Goal: Task Accomplishment & Management: Use online tool/utility

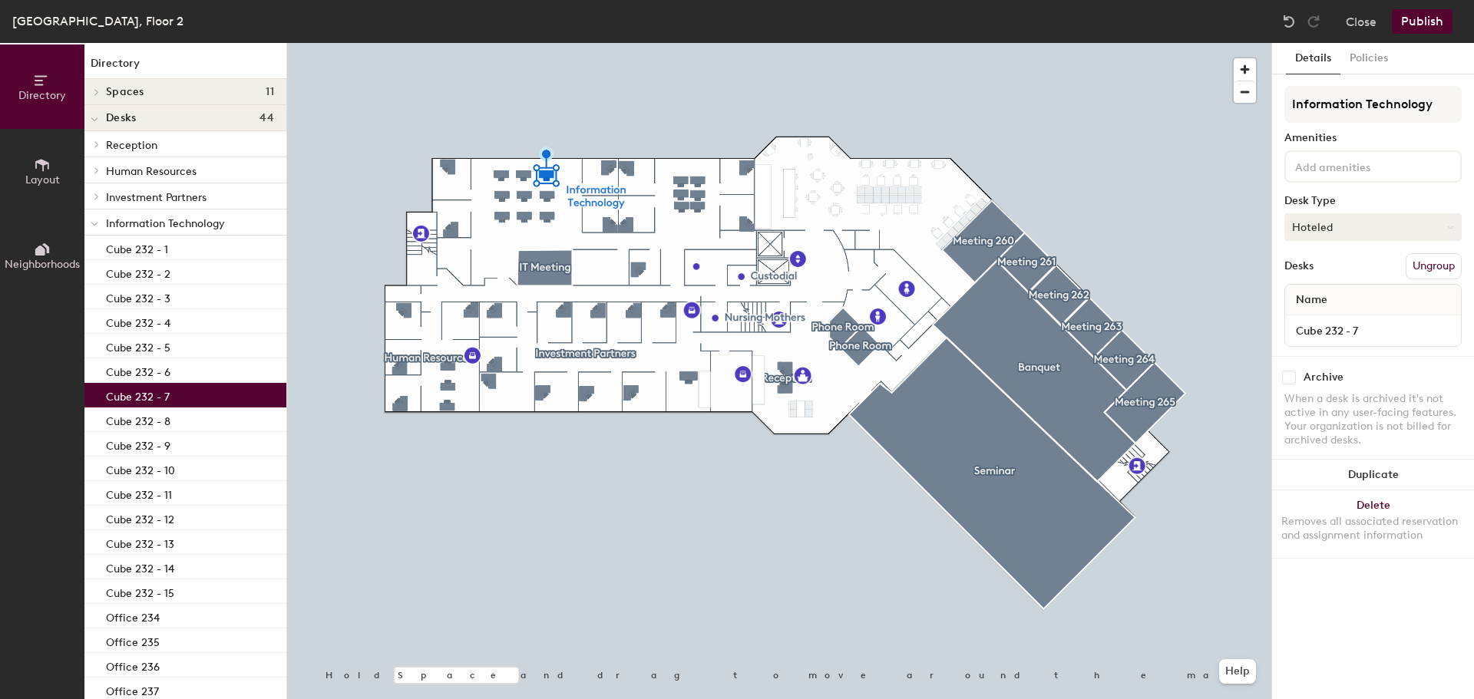
click at [1337, 230] on button "Hoteled" at bounding box center [1373, 227] width 177 height 28
click at [1328, 298] on div "Hot" at bounding box center [1362, 297] width 154 height 23
click at [1348, 236] on button "Hot" at bounding box center [1373, 227] width 177 height 28
click at [1339, 313] on div "Hoteled" at bounding box center [1362, 320] width 154 height 23
click at [1361, 71] on button "Policies" at bounding box center [1369, 58] width 57 height 31
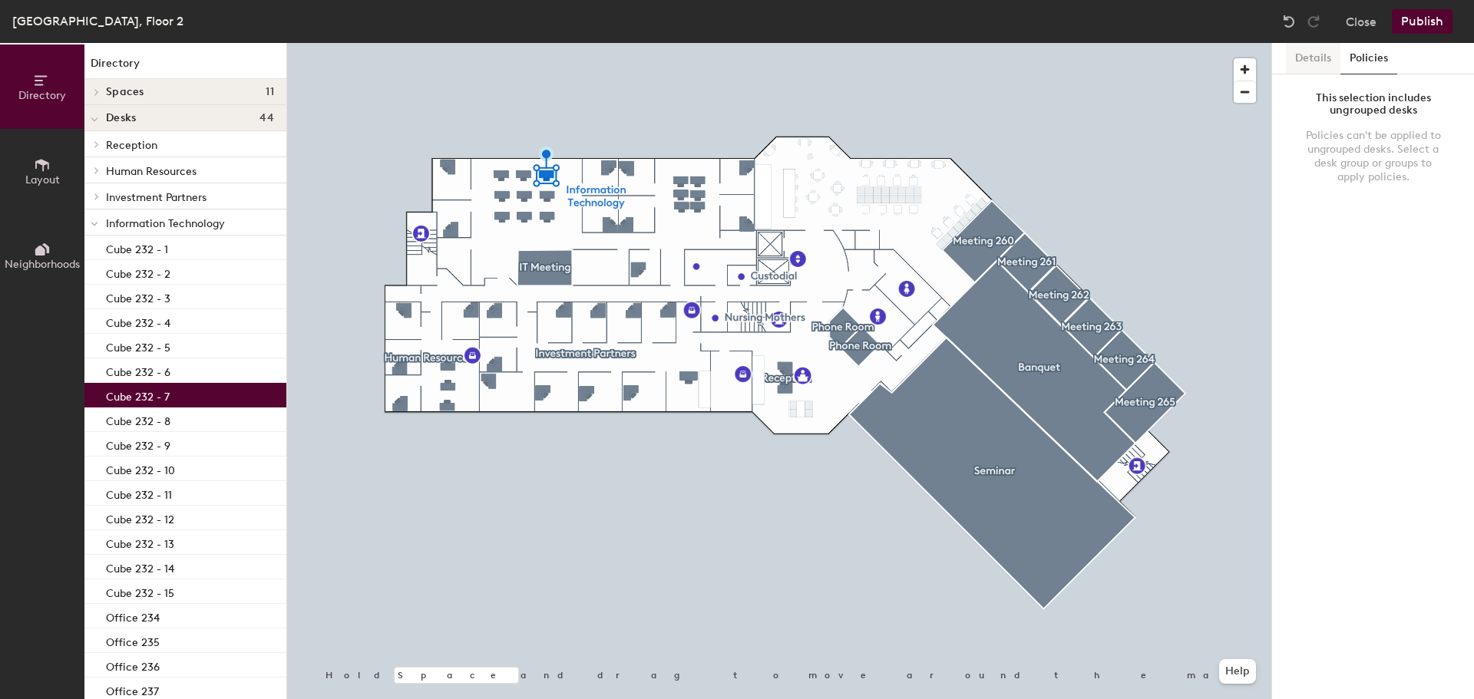
click at [1323, 61] on button "Details" at bounding box center [1313, 58] width 55 height 31
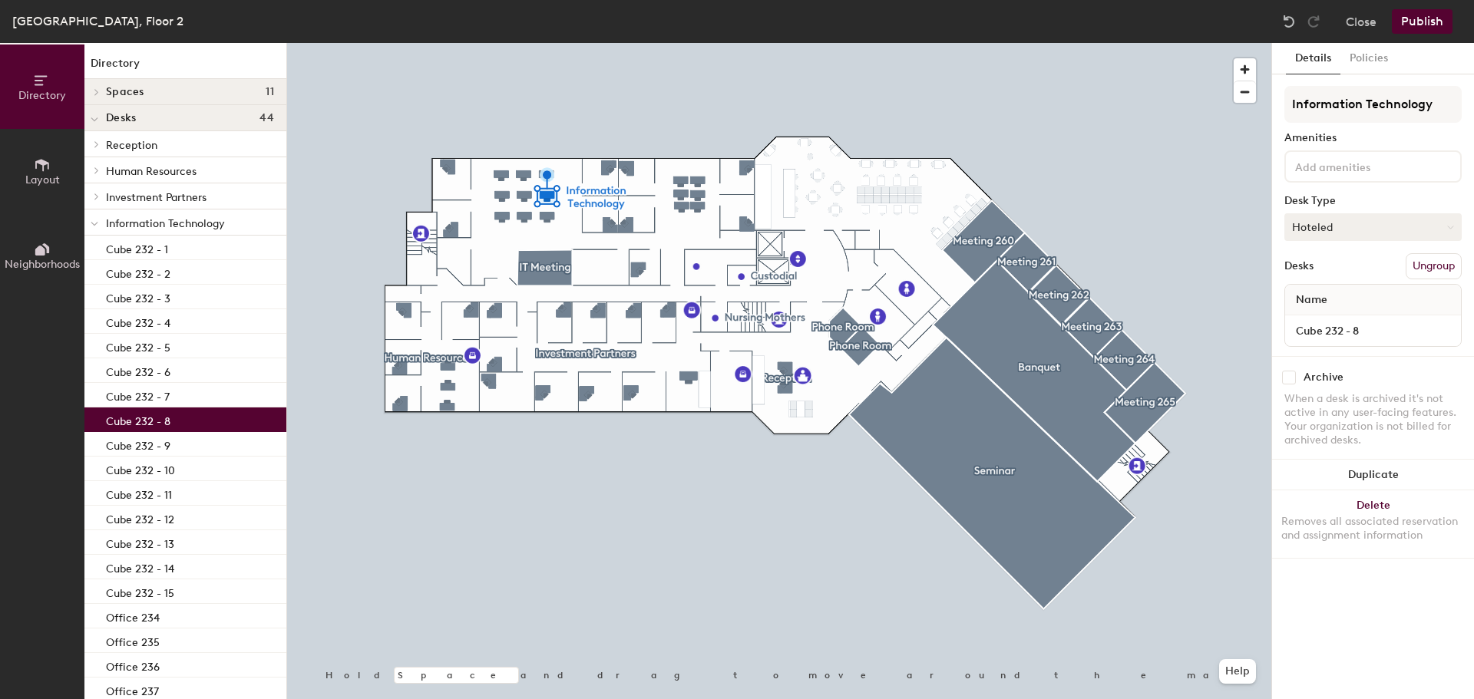
click at [1335, 230] on button "Hoteled" at bounding box center [1373, 227] width 177 height 28
click at [44, 81] on icon at bounding box center [42, 80] width 17 height 17
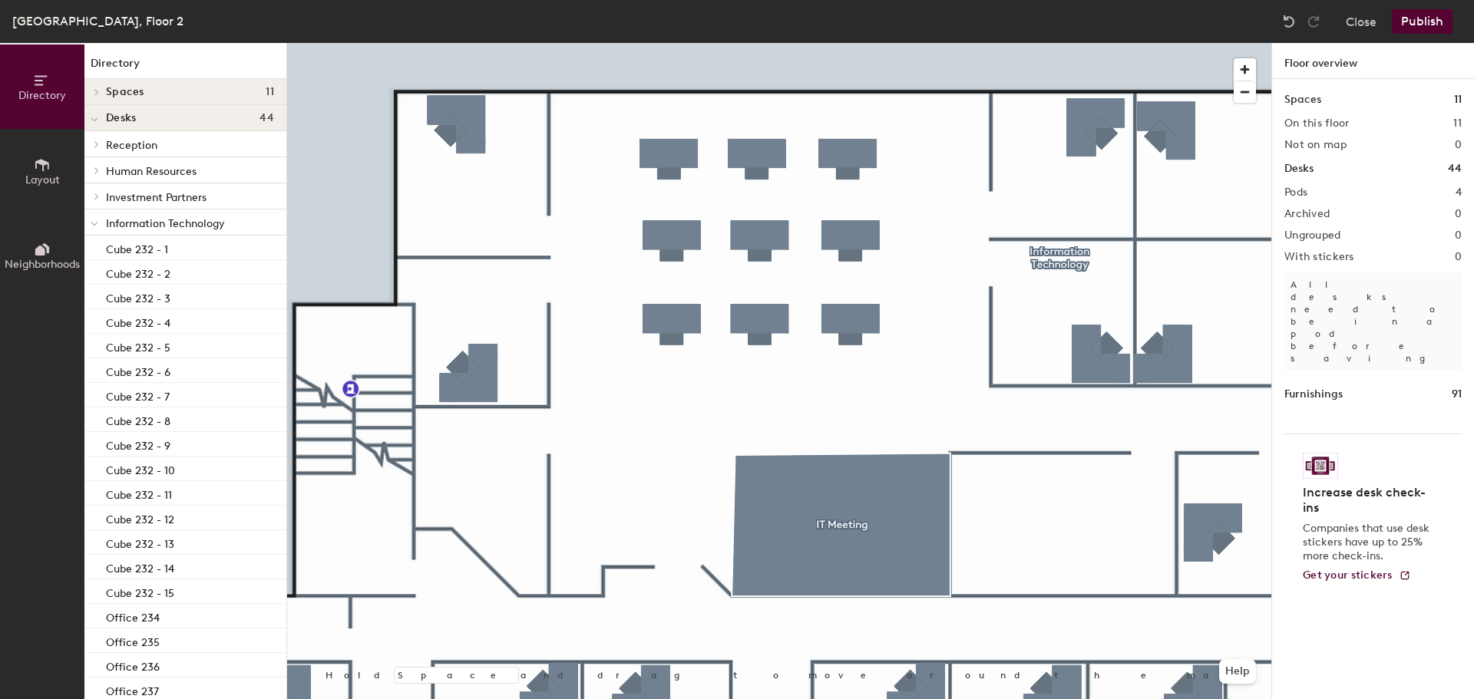
click at [41, 190] on button "Layout" at bounding box center [42, 171] width 84 height 84
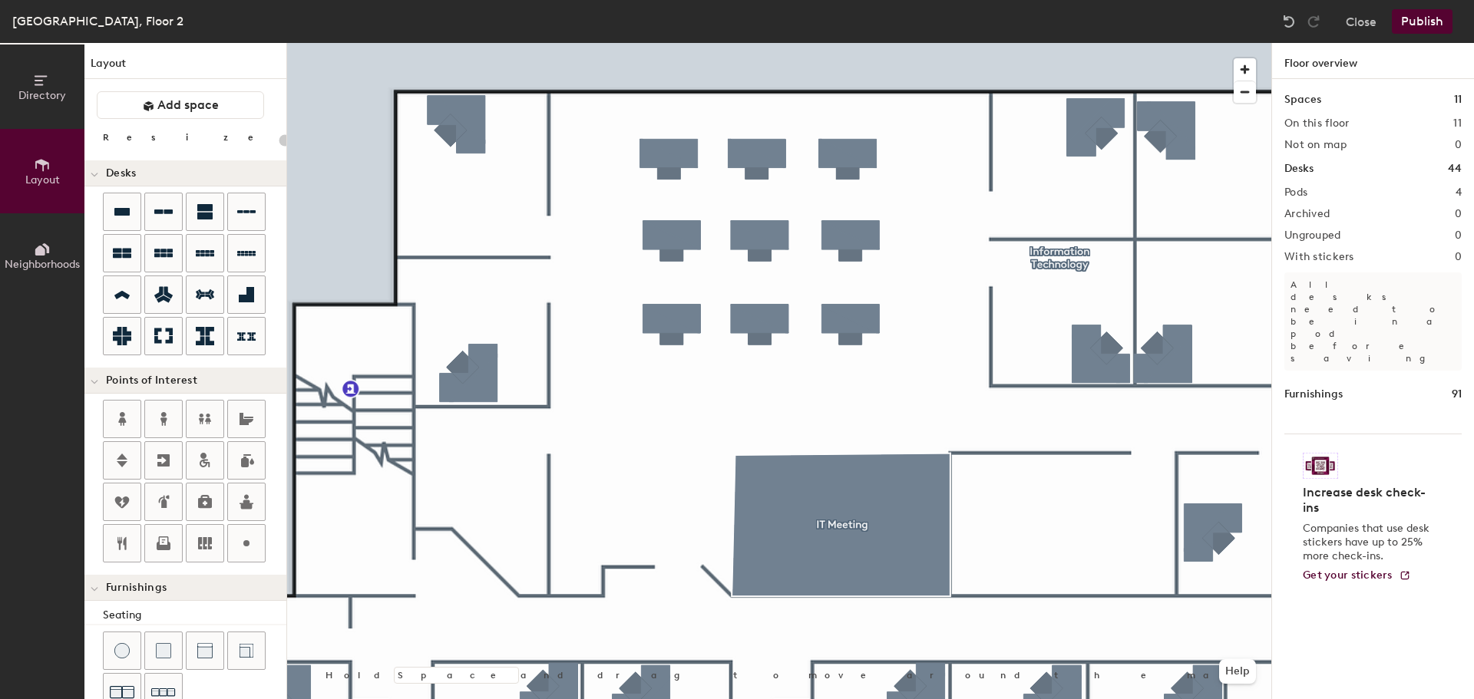
click at [51, 98] on span "Directory" at bounding box center [42, 95] width 48 height 13
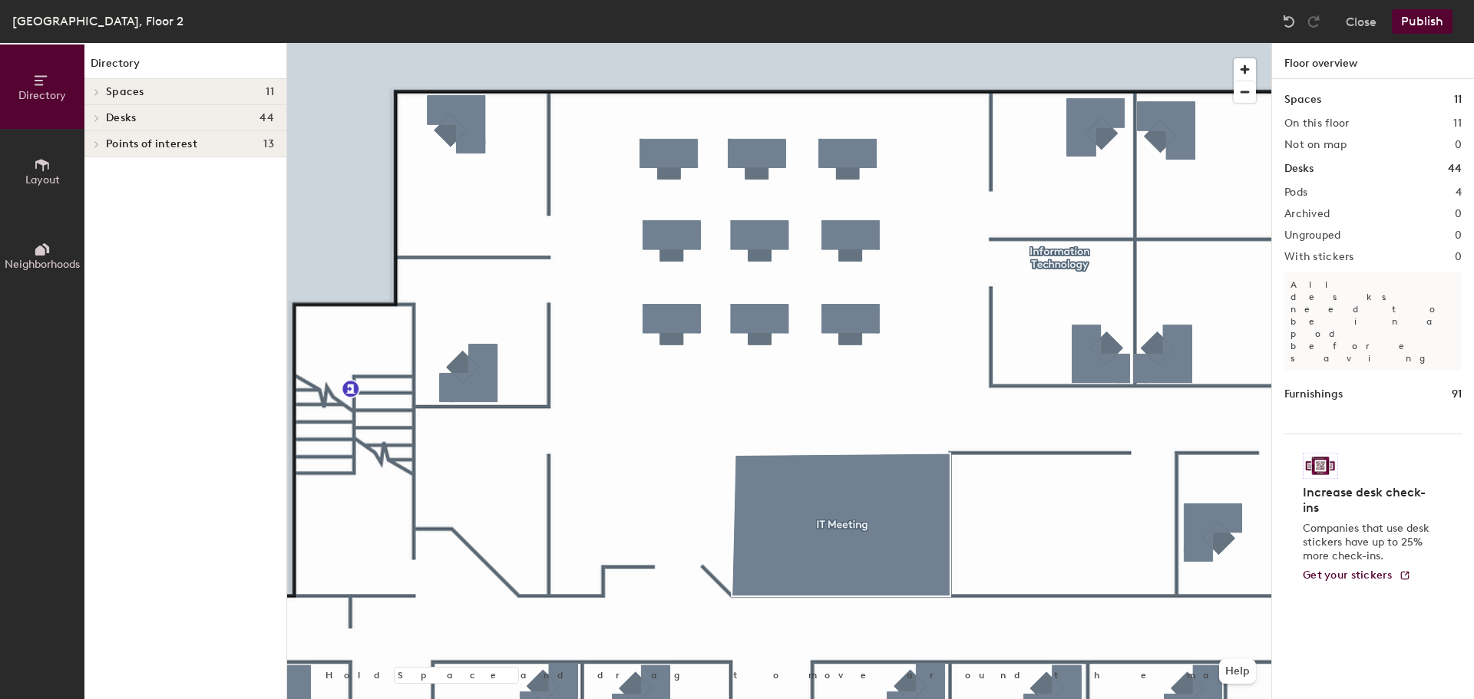
click at [1426, 29] on button "Publish" at bounding box center [1422, 21] width 61 height 25
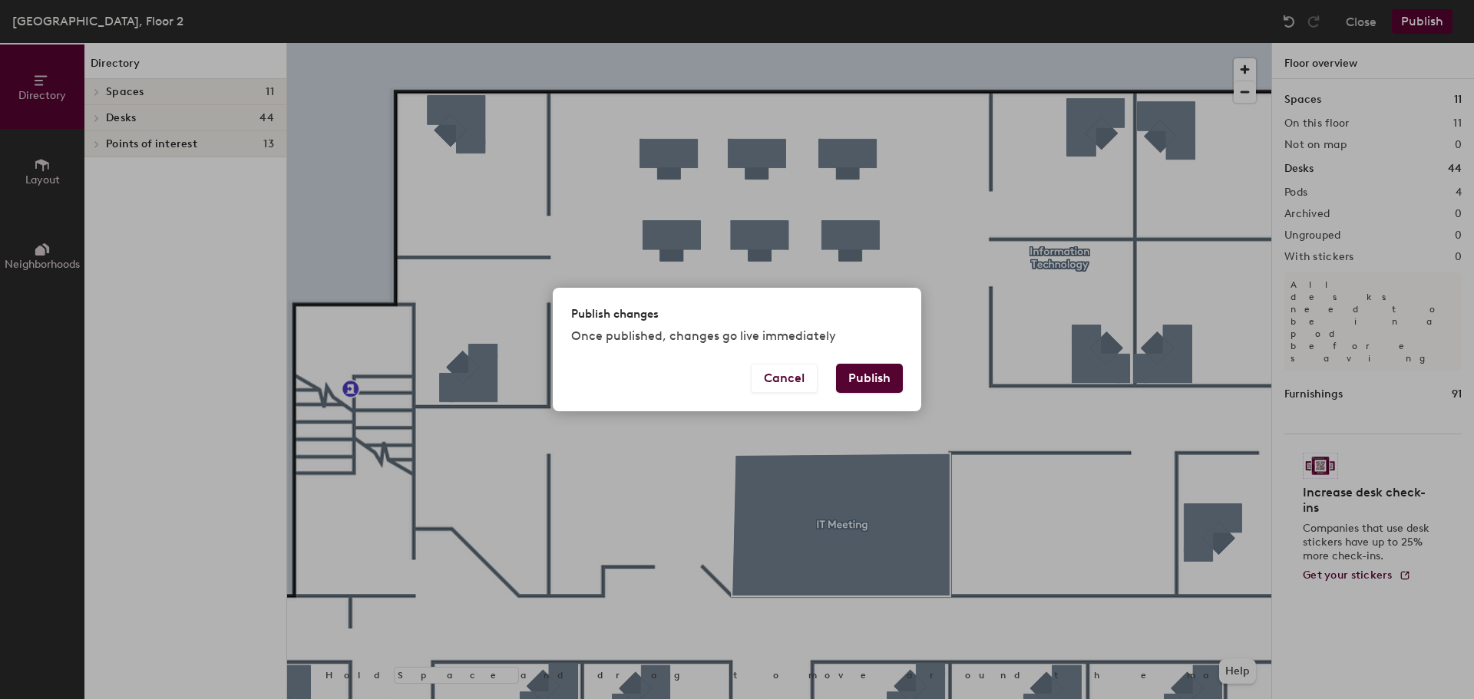
click at [881, 388] on button "Publish" at bounding box center [869, 378] width 67 height 29
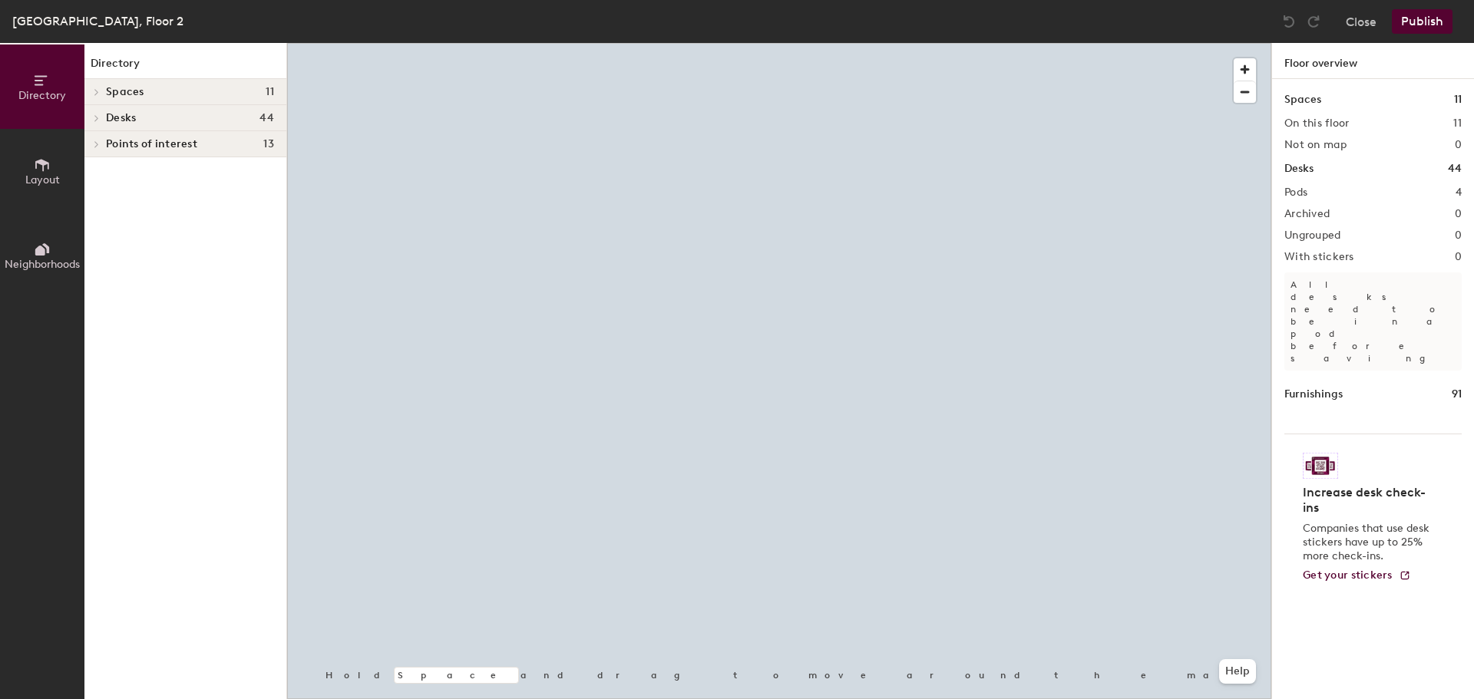
click at [492, 43] on div at bounding box center [779, 43] width 984 height 0
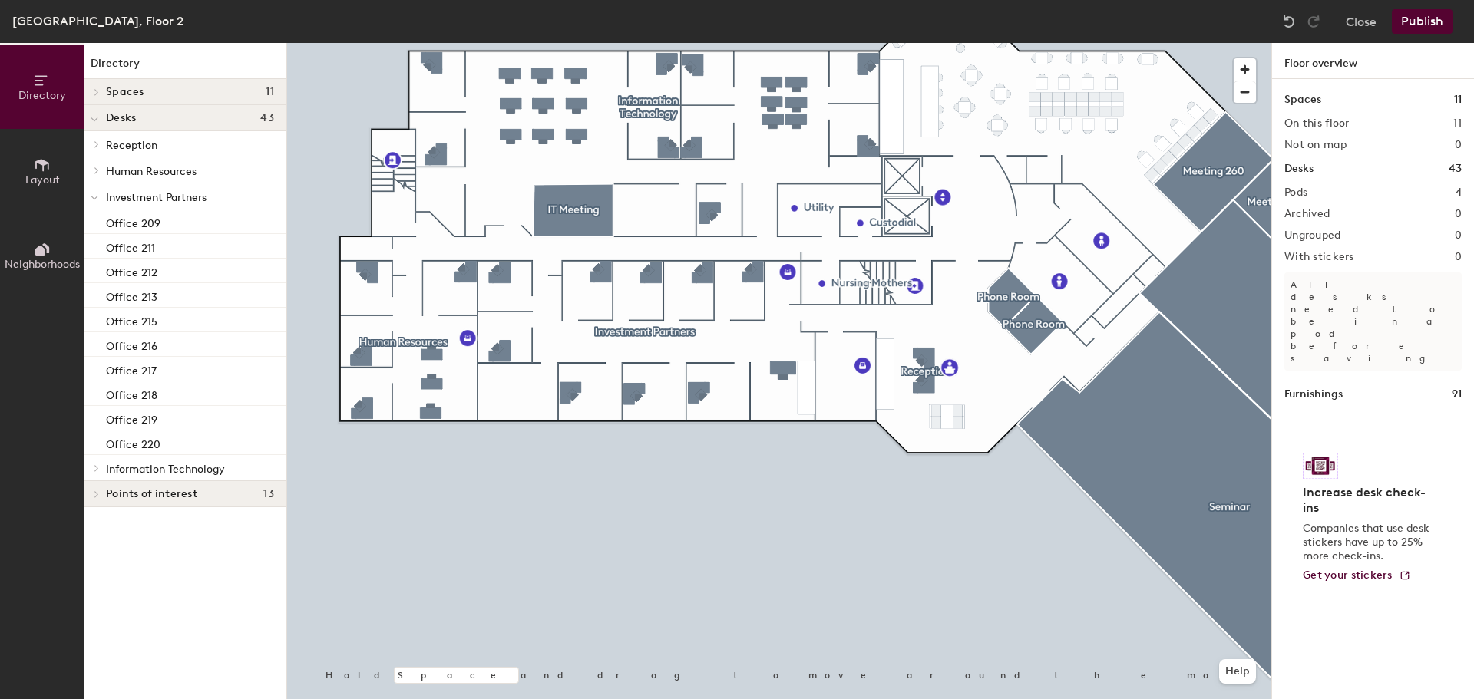
click at [45, 167] on icon at bounding box center [42, 165] width 17 height 17
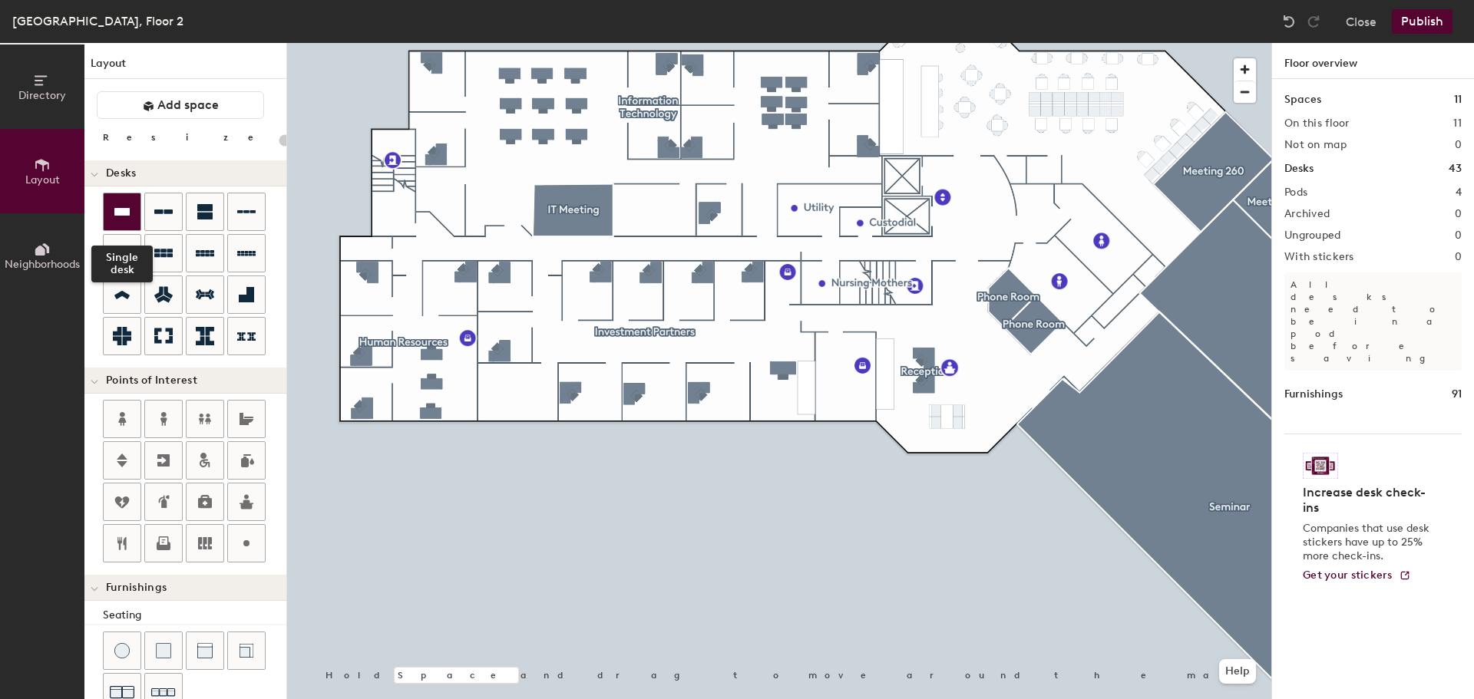
click at [137, 204] on div at bounding box center [122, 211] width 37 height 37
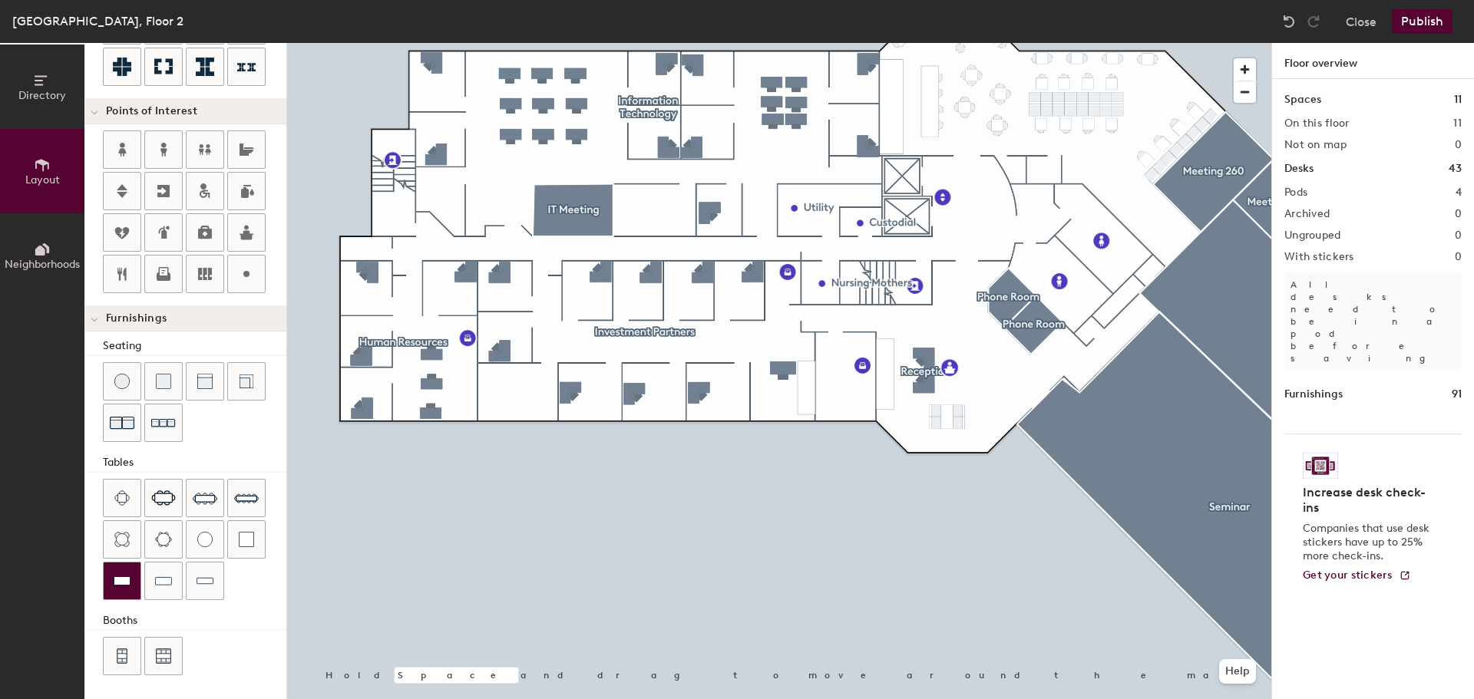
scroll to position [270, 0]
click at [213, 586] on div at bounding box center [205, 580] width 37 height 37
click at [173, 577] on div at bounding box center [163, 580] width 37 height 37
click at [260, 546] on div at bounding box center [246, 539] width 37 height 37
click at [118, 577] on img at bounding box center [122, 580] width 17 height 15
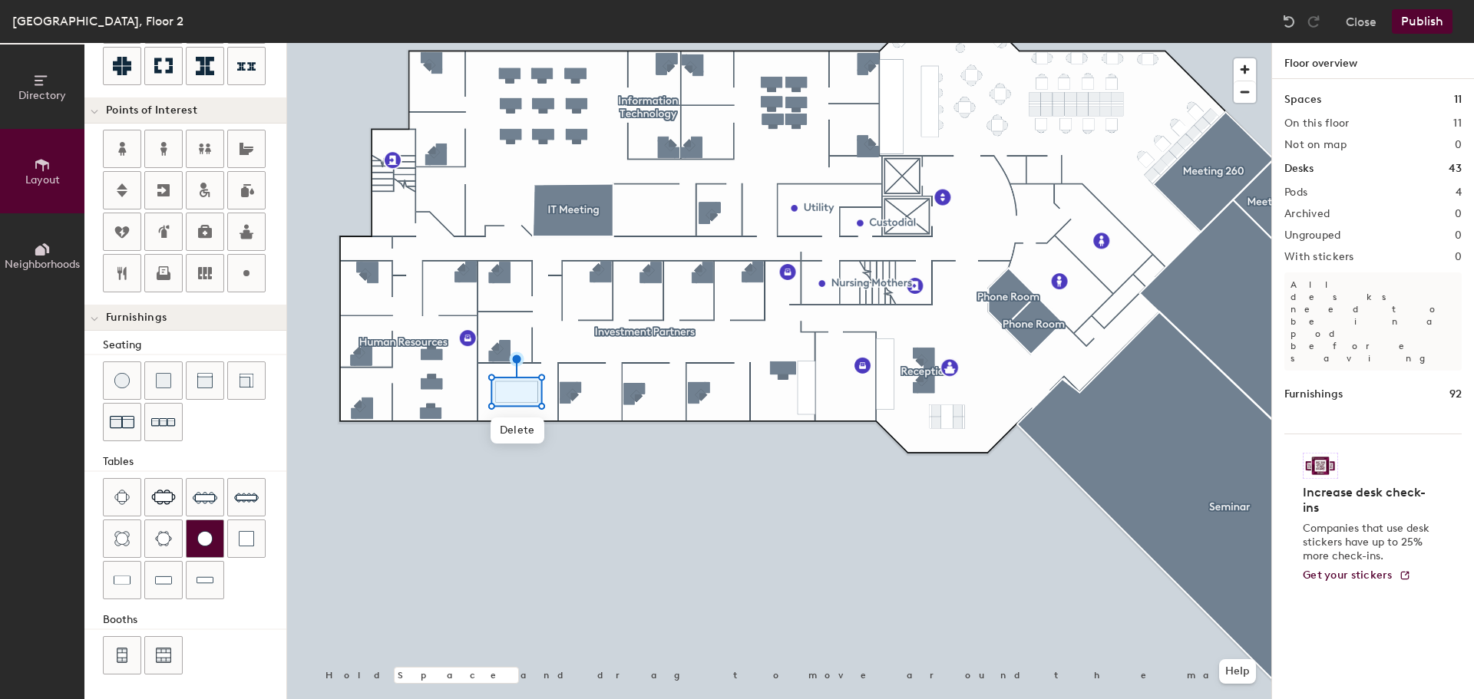
click at [199, 548] on div at bounding box center [205, 539] width 37 height 37
click at [484, 43] on div at bounding box center [779, 43] width 984 height 0
type input "20"
click at [35, 85] on icon at bounding box center [42, 80] width 17 height 17
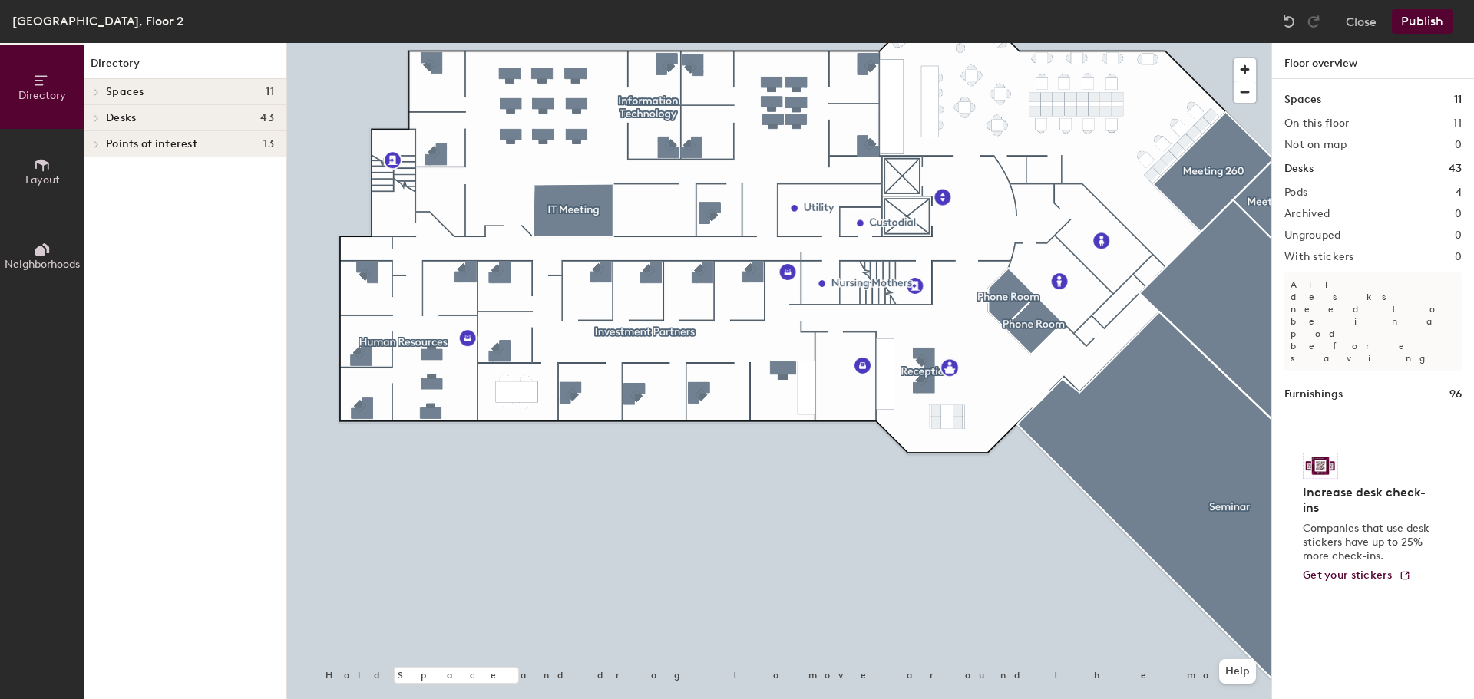
scroll to position [0, 0]
click at [101, 94] on span at bounding box center [95, 92] width 13 height 8
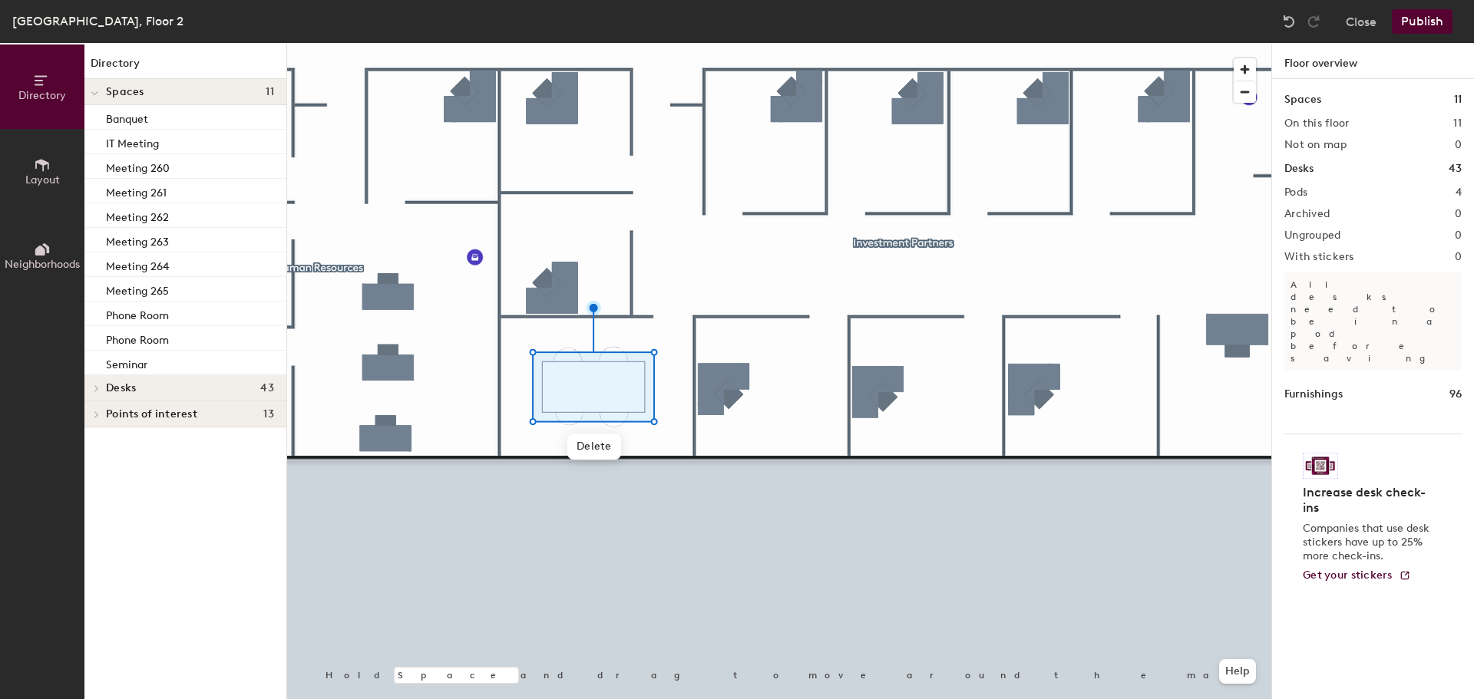
click at [31, 187] on button "Layout" at bounding box center [42, 171] width 84 height 84
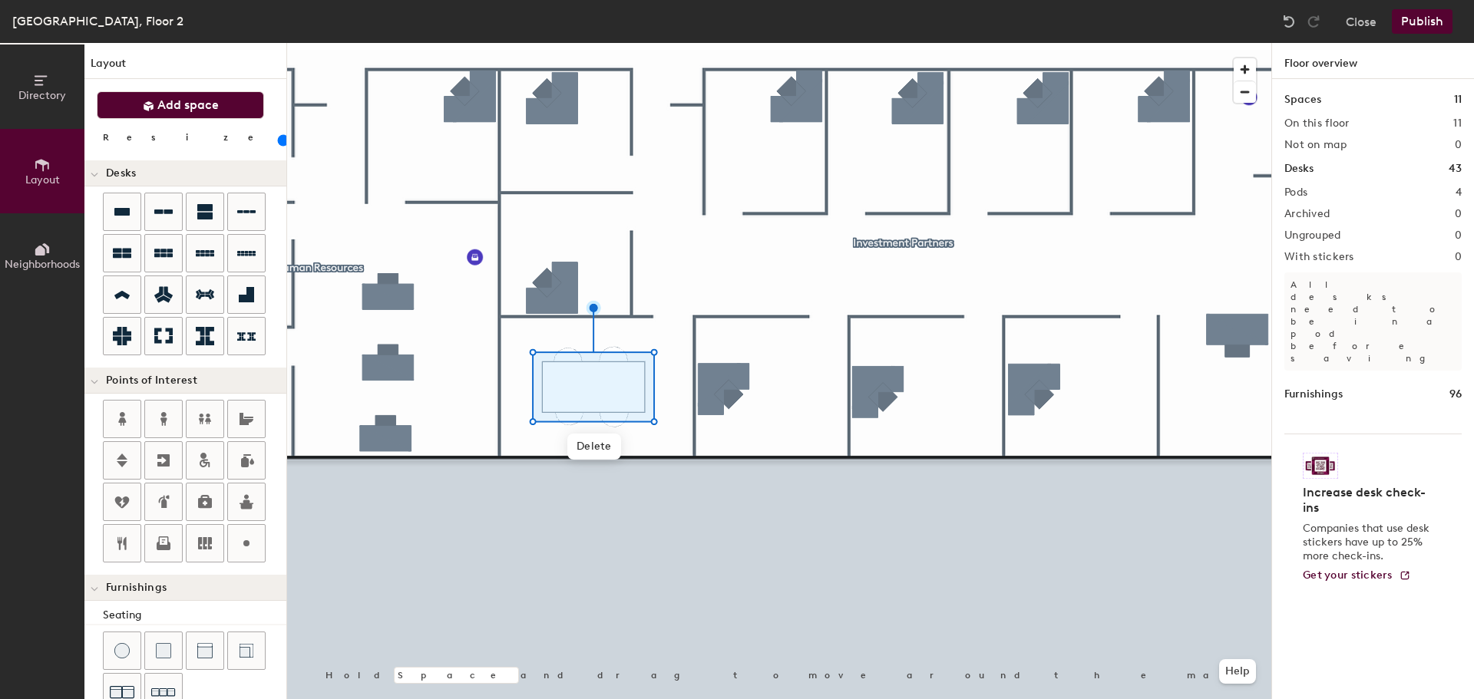
click at [179, 99] on span "Add space" at bounding box center [187, 105] width 61 height 15
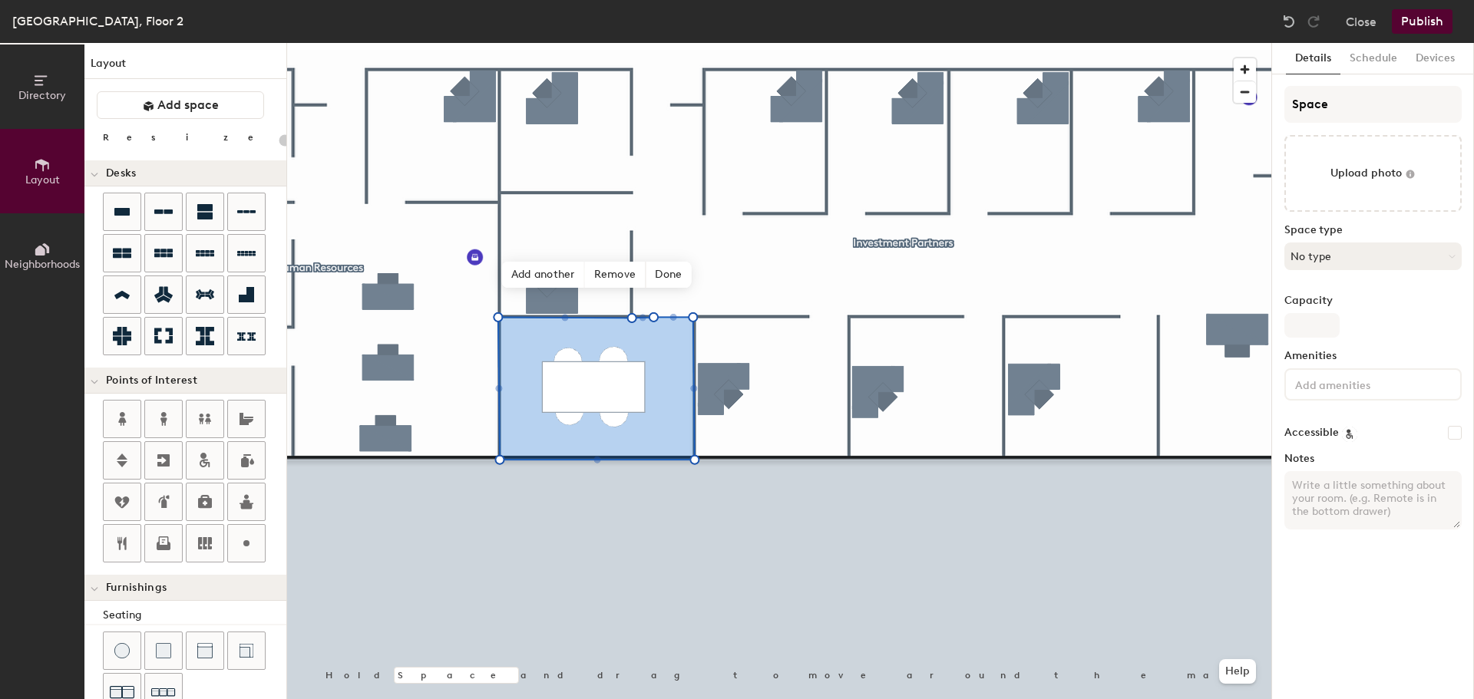
click at [1341, 250] on button "No type" at bounding box center [1373, 257] width 177 height 28
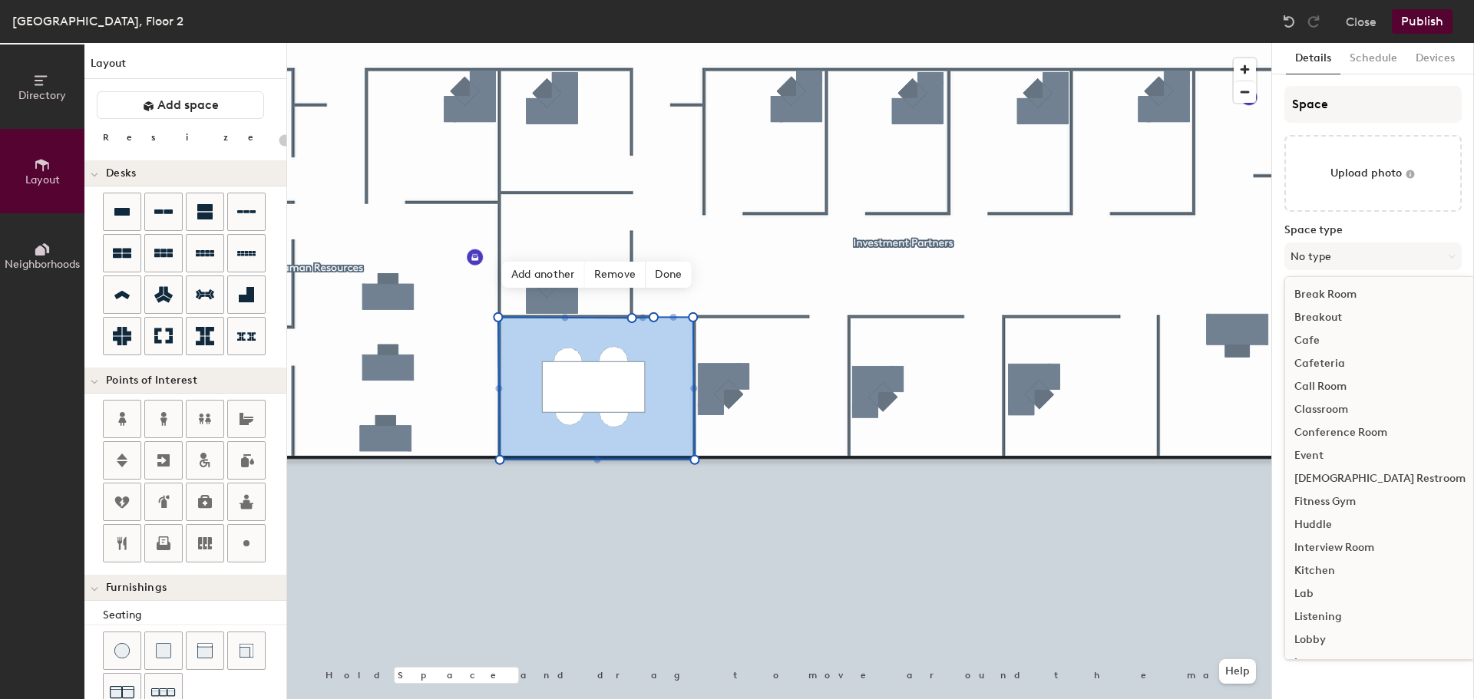
click at [1348, 435] on div "Conference Room" at bounding box center [1380, 433] width 190 height 23
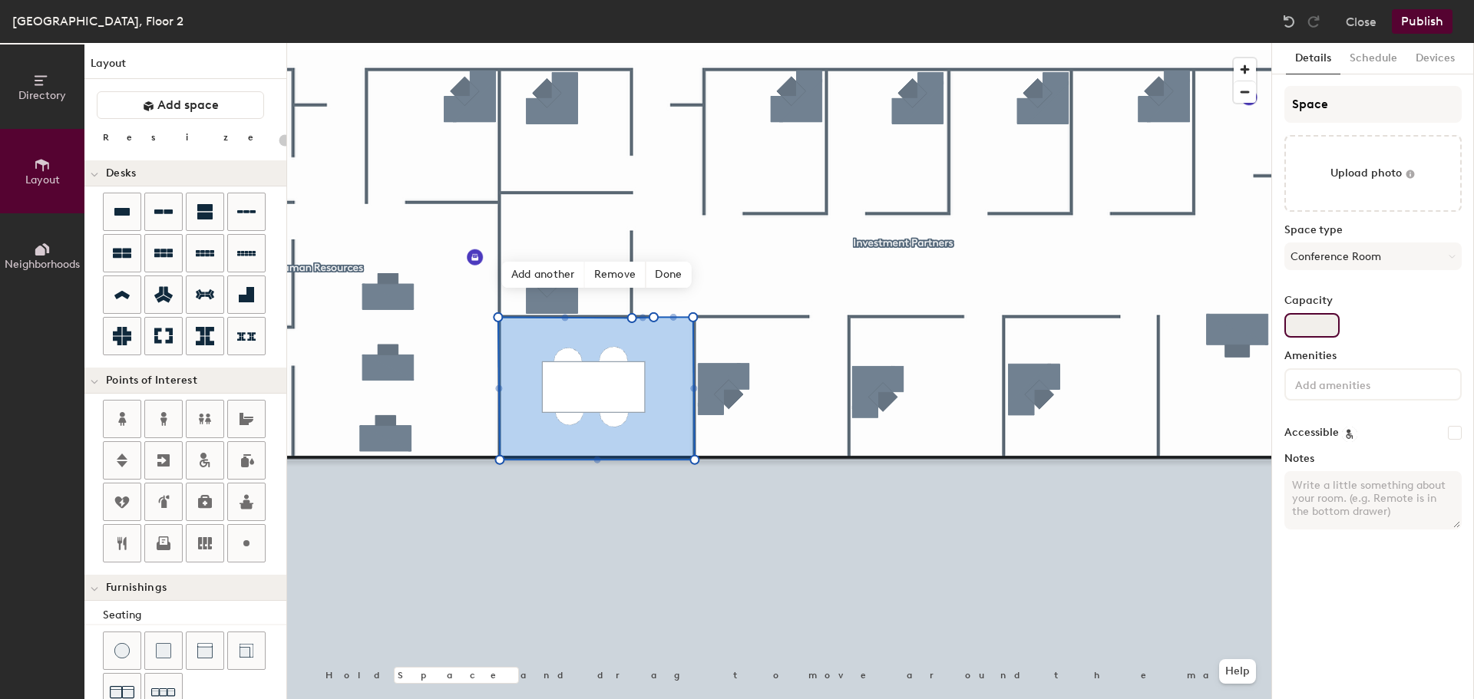
click at [1306, 320] on input "Capacity" at bounding box center [1312, 325] width 55 height 25
click at [1306, 329] on input "Capacity" at bounding box center [1312, 325] width 55 height 25
click at [1417, 573] on div "Details Schedule Devices Space Upload photo Space type Conference Room Capacity…" at bounding box center [1373, 371] width 202 height 656
click at [1357, 61] on button "Schedule" at bounding box center [1374, 58] width 66 height 31
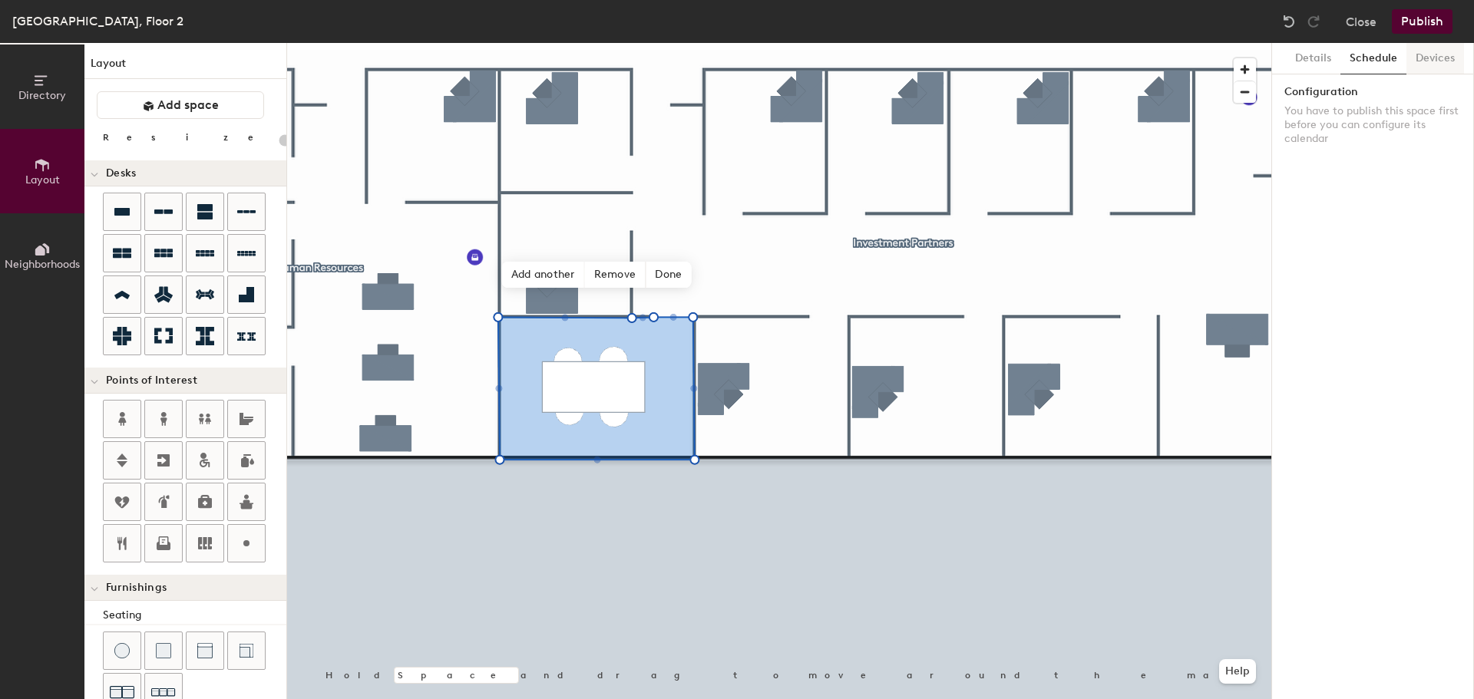
click at [1440, 56] on button "Devices" at bounding box center [1436, 58] width 58 height 31
click at [1429, 19] on button "Publish" at bounding box center [1422, 21] width 61 height 25
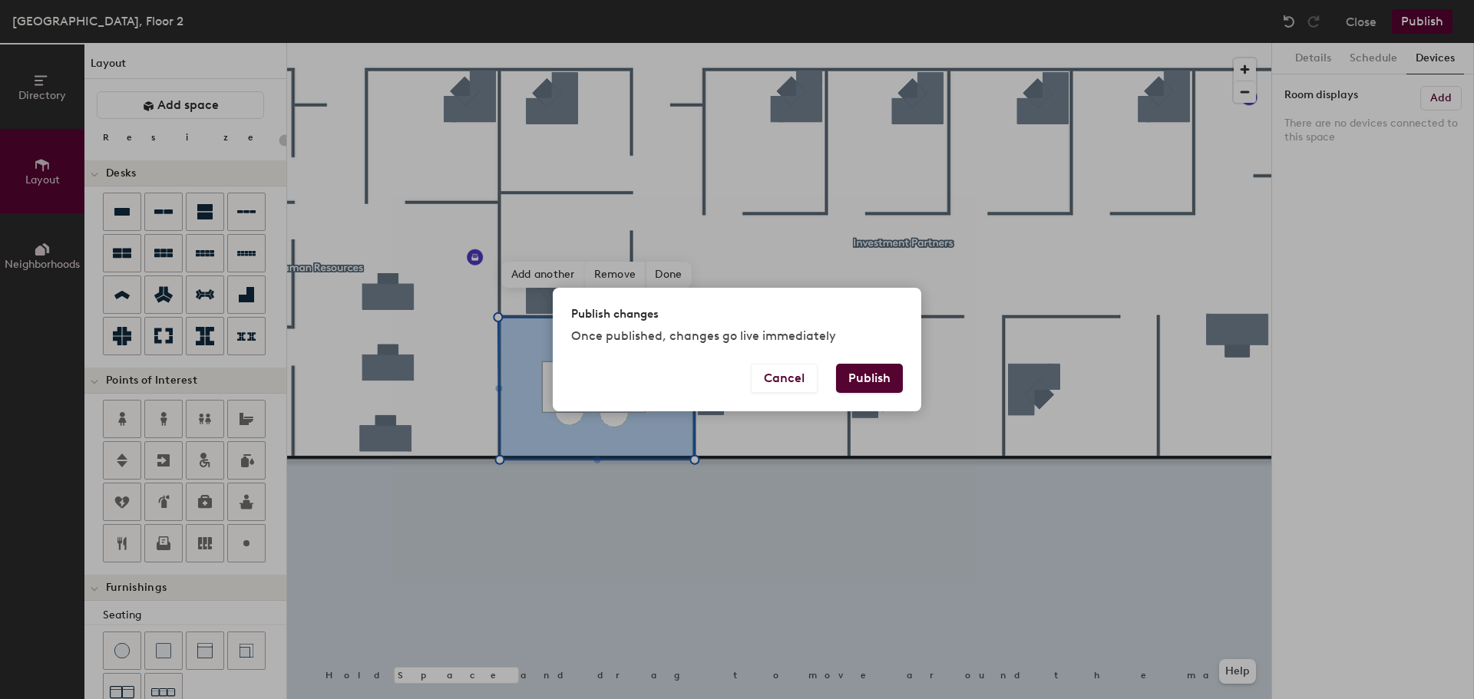
click at [879, 380] on button "Publish" at bounding box center [869, 378] width 67 height 29
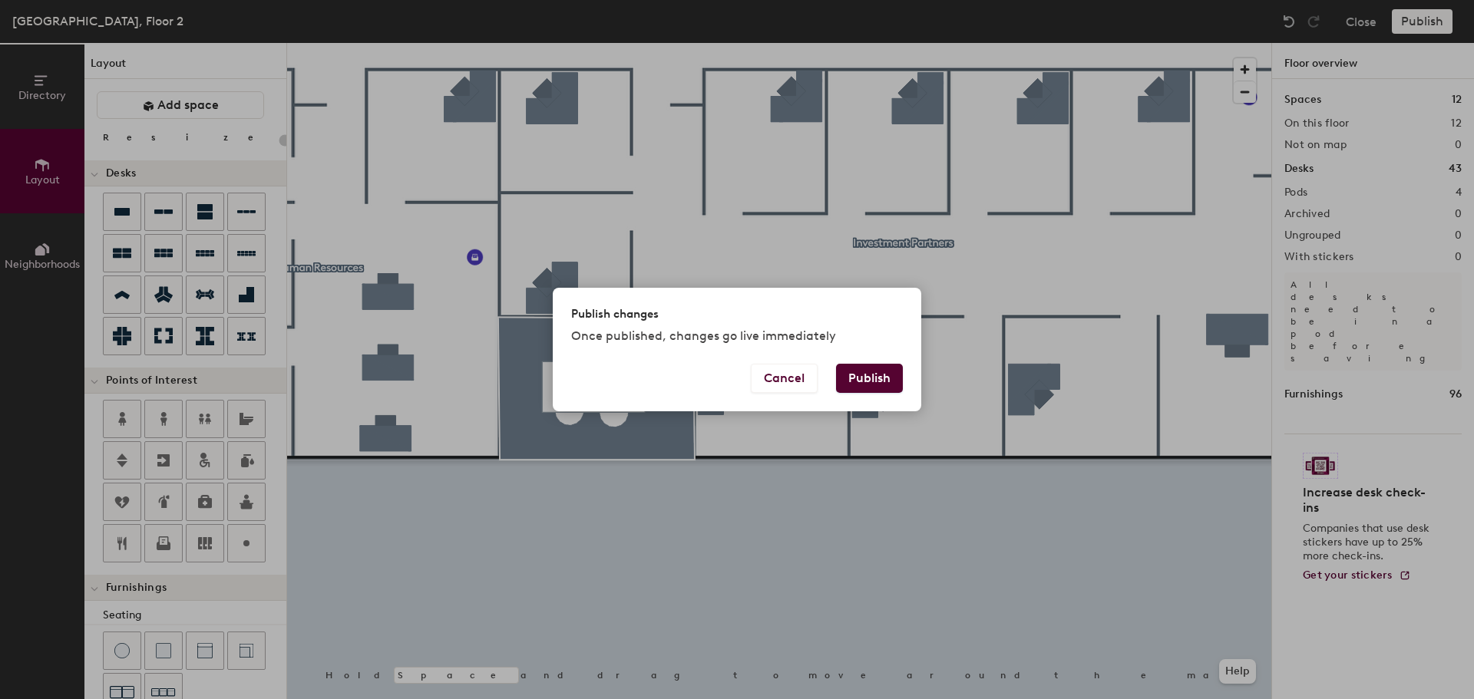
type input "20"
